Goal: Task Accomplishment & Management: Manage account settings

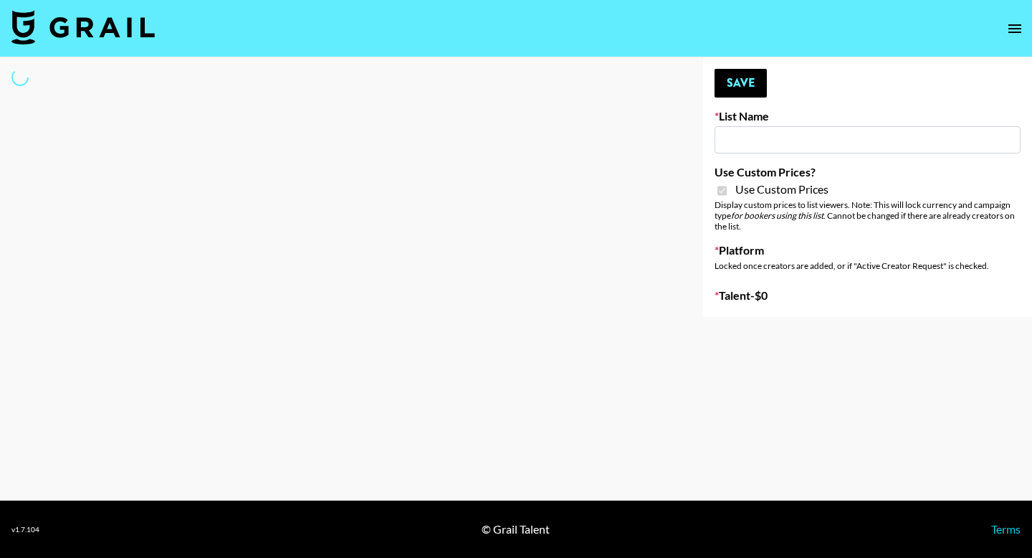
type input "Whallpro"
checkbox input "true"
select select "Brand"
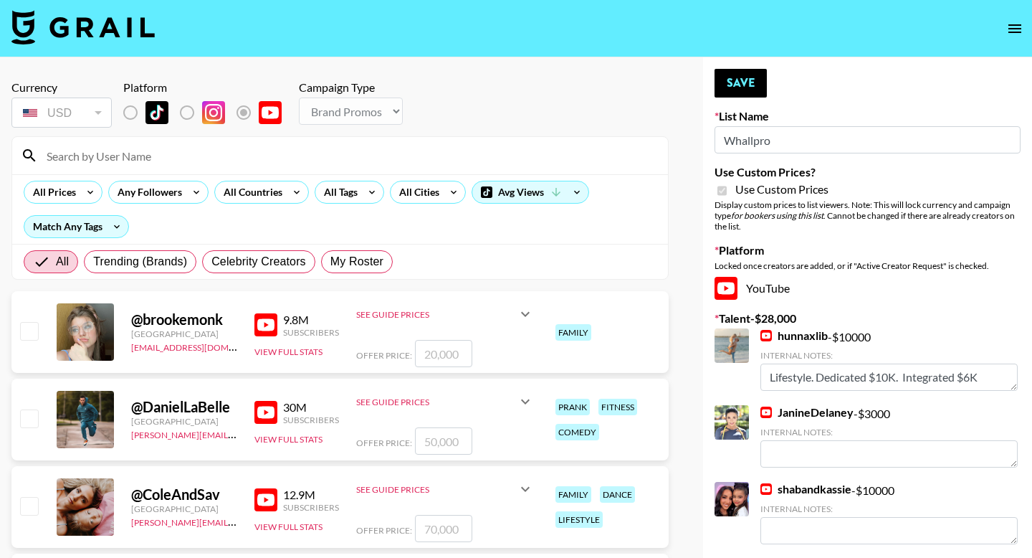
click at [373, 277] on div "All Trending (Brands) Celebrity Creators My Roster" at bounding box center [208, 261] width 375 height 34
click at [379, 260] on span "My Roster" at bounding box center [356, 261] width 53 height 17
click at [330, 262] on input "My Roster" at bounding box center [330, 262] width 0 height 0
radio input "true"
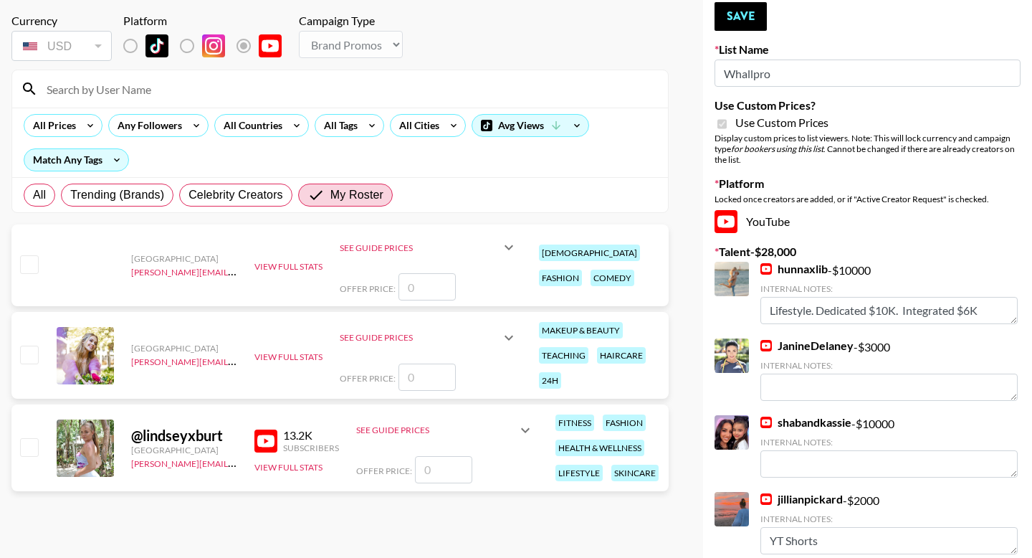
scroll to position [75, 0]
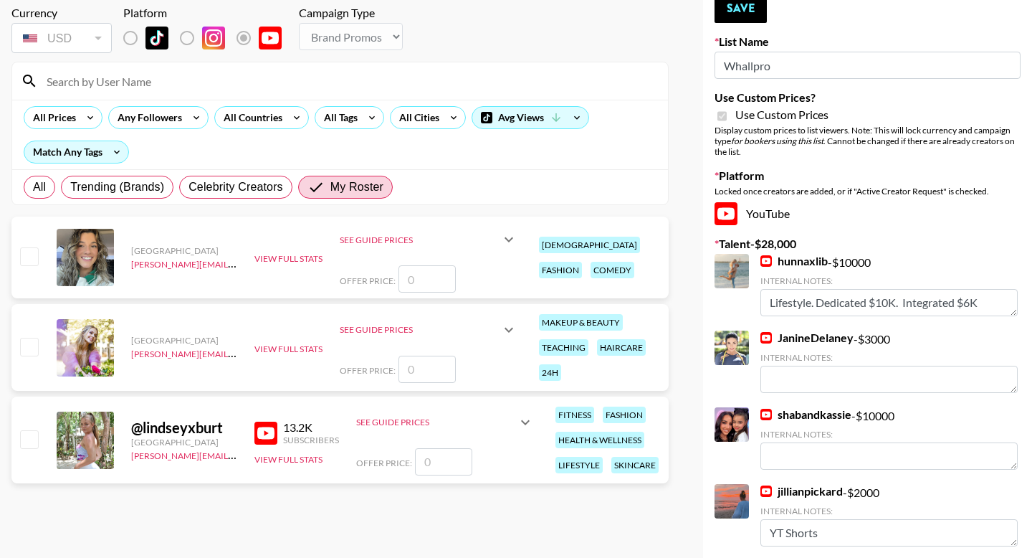
click at [432, 454] on input "number" at bounding box center [443, 461] width 57 height 27
type input "5"
checkbox input "false"
checkbox input "true"
type input "1"
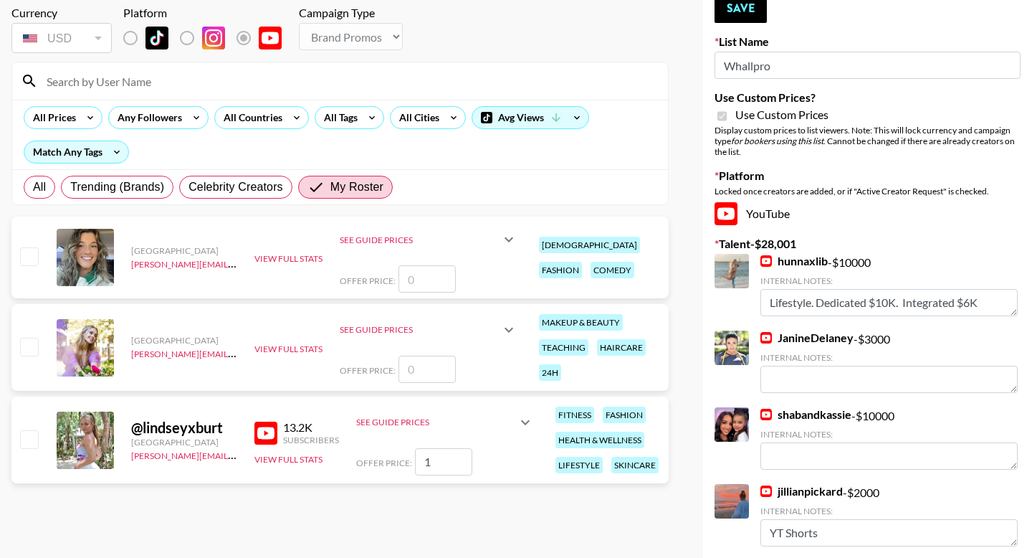
checkbox input "false"
checkbox input "true"
type input "800"
click at [735, 7] on button "Save" at bounding box center [740, 8] width 52 height 29
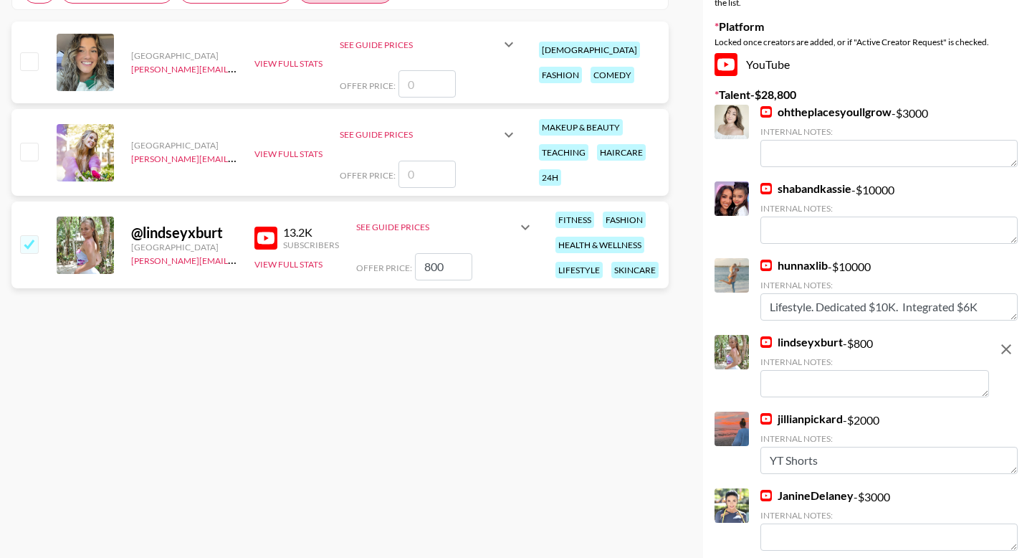
scroll to position [272, 0]
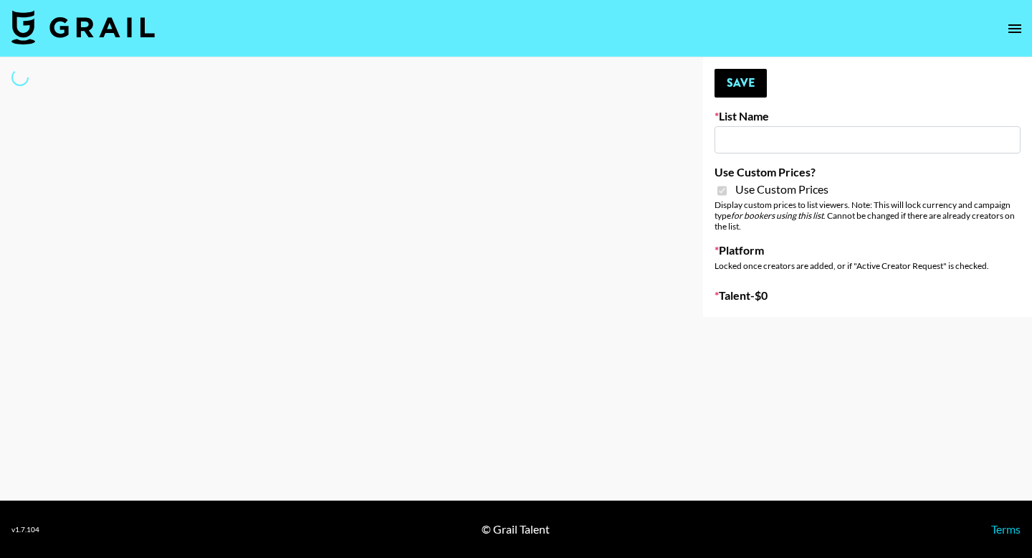
type input "G4free"
checkbox input "true"
select select "Brand"
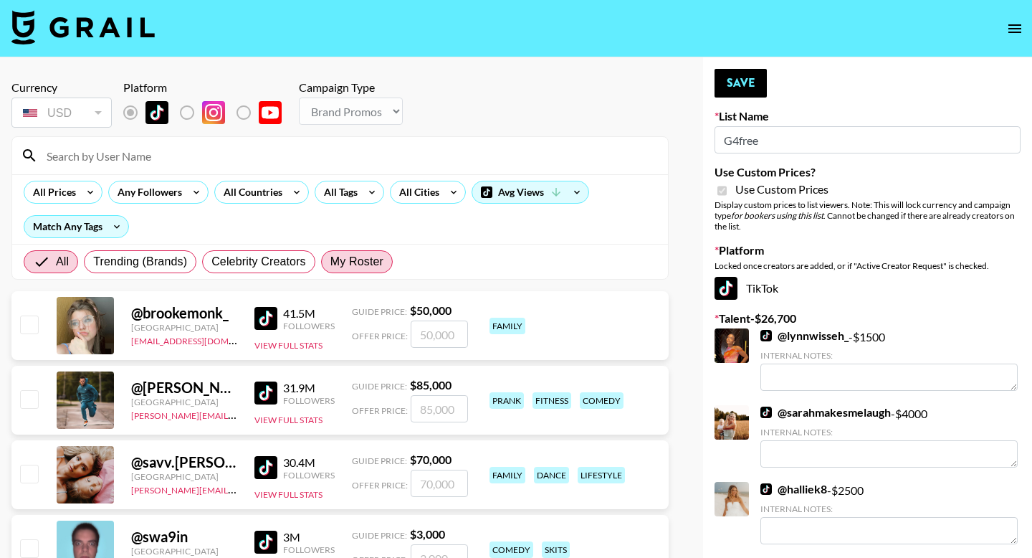
click at [388, 262] on label "My Roster" at bounding box center [357, 261] width 72 height 23
click at [330, 262] on input "My Roster" at bounding box center [330, 262] width 0 height 0
radio input "true"
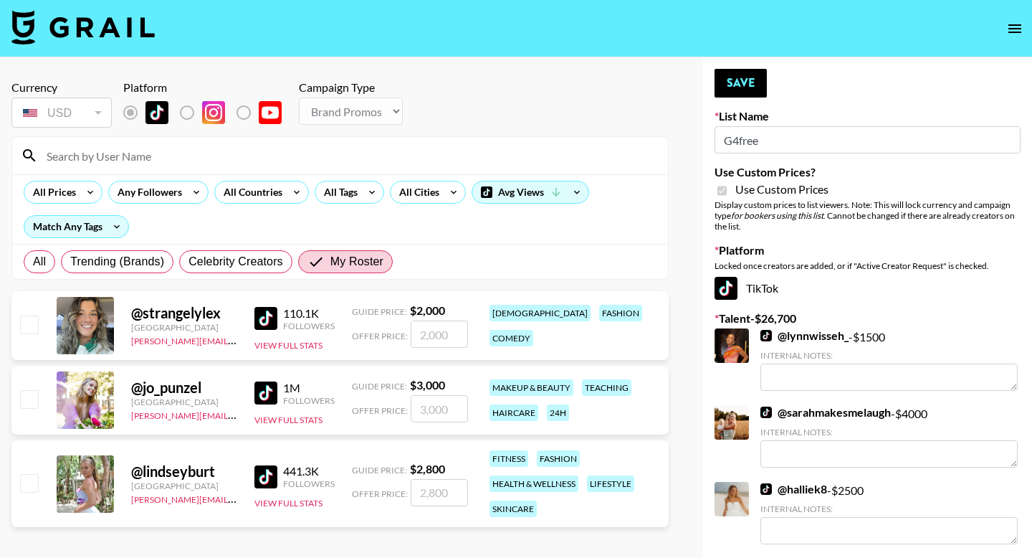
click at [35, 479] on input "checkbox" at bounding box center [28, 482] width 17 height 17
checkbox input "true"
type input "2800"
click at [728, 80] on button "Save" at bounding box center [740, 83] width 52 height 29
